Goal: Information Seeking & Learning: Learn about a topic

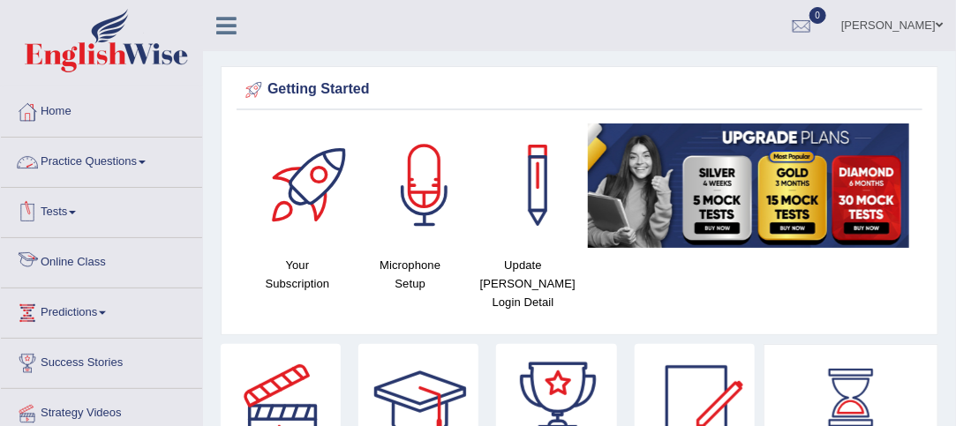
click at [94, 257] on link "Online Class" at bounding box center [101, 260] width 201 height 44
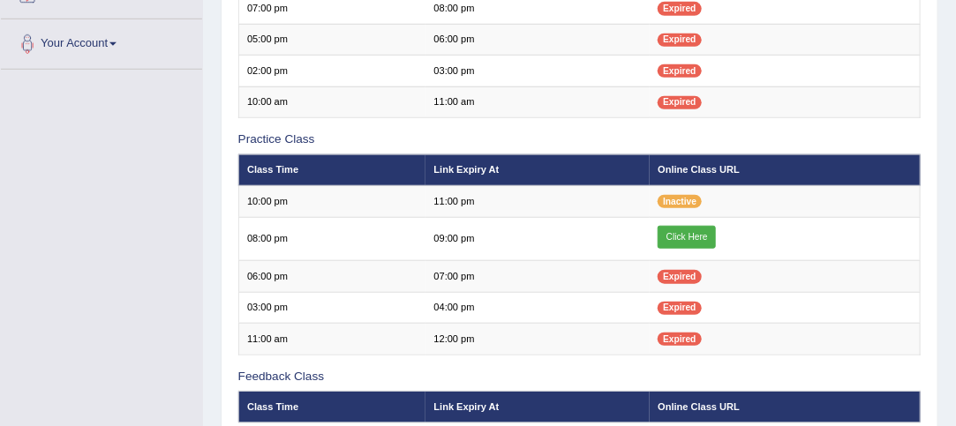
scroll to position [422, 0]
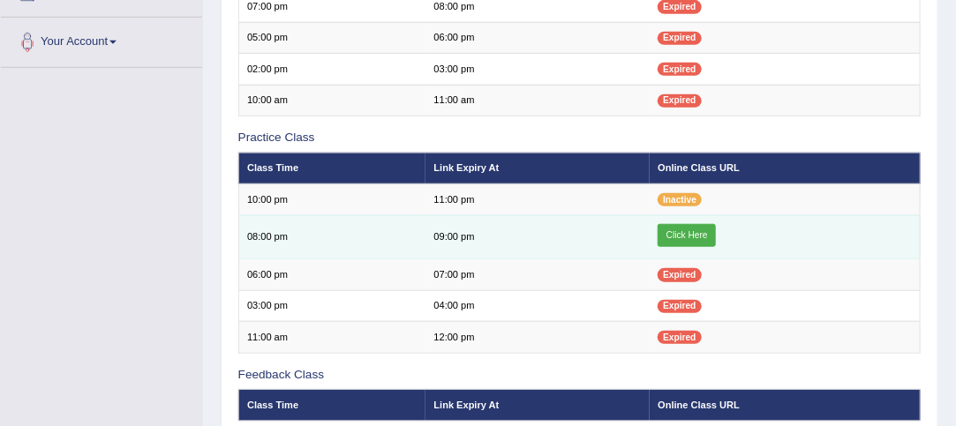
click at [679, 235] on link "Click Here" at bounding box center [687, 235] width 58 height 23
click at [676, 227] on link "Click Here" at bounding box center [687, 235] width 58 height 23
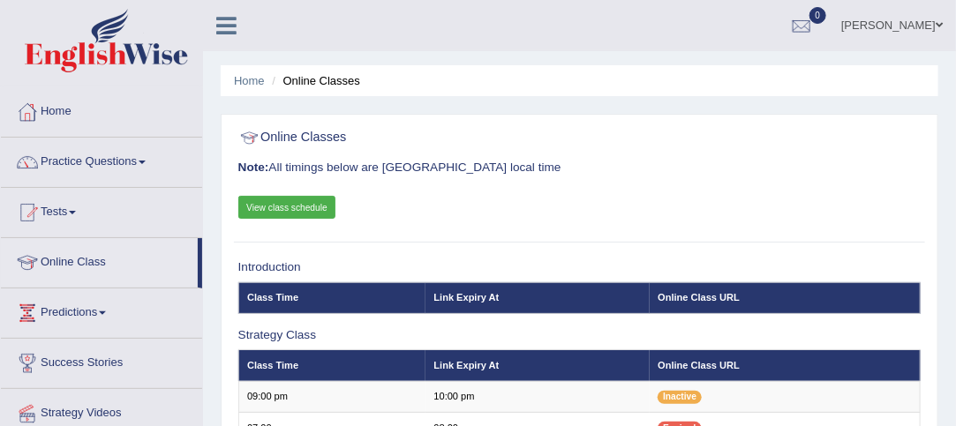
click at [73, 109] on link "Home" at bounding box center [101, 109] width 201 height 44
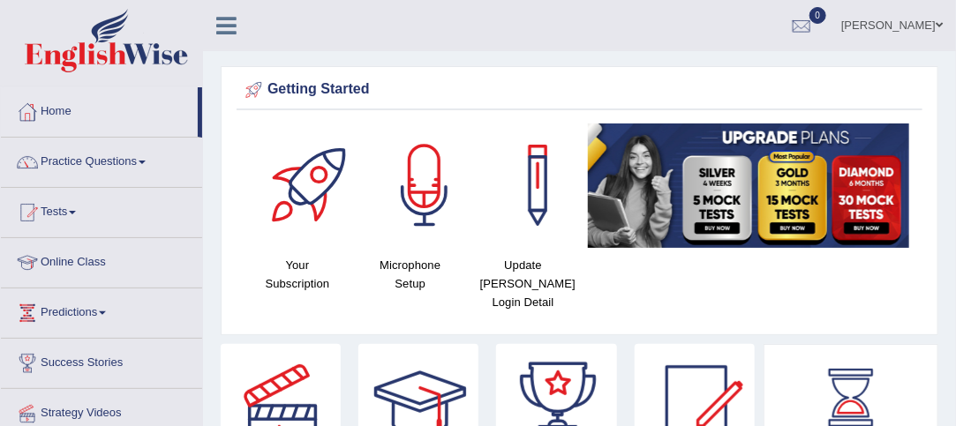
click at [60, 113] on link "Home" at bounding box center [99, 109] width 197 height 44
click at [75, 257] on link "Online Class" at bounding box center [101, 260] width 201 height 44
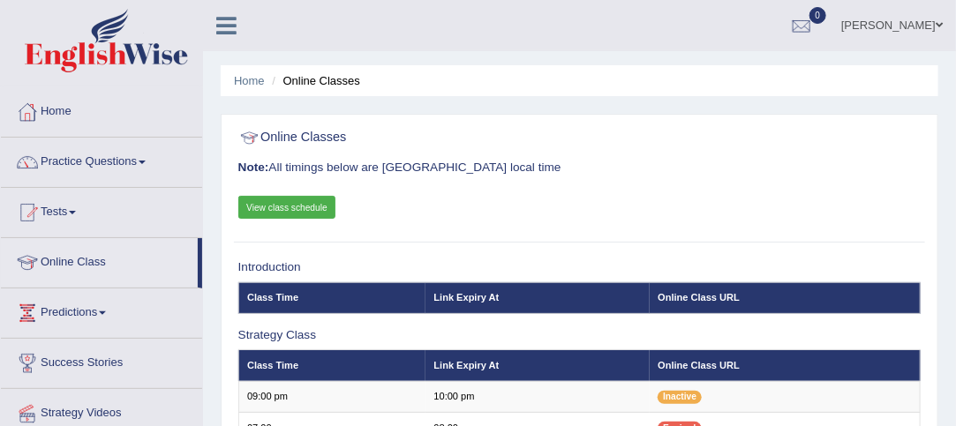
click at [287, 209] on link "View class schedule" at bounding box center [287, 207] width 98 height 23
